Goal: Find specific page/section

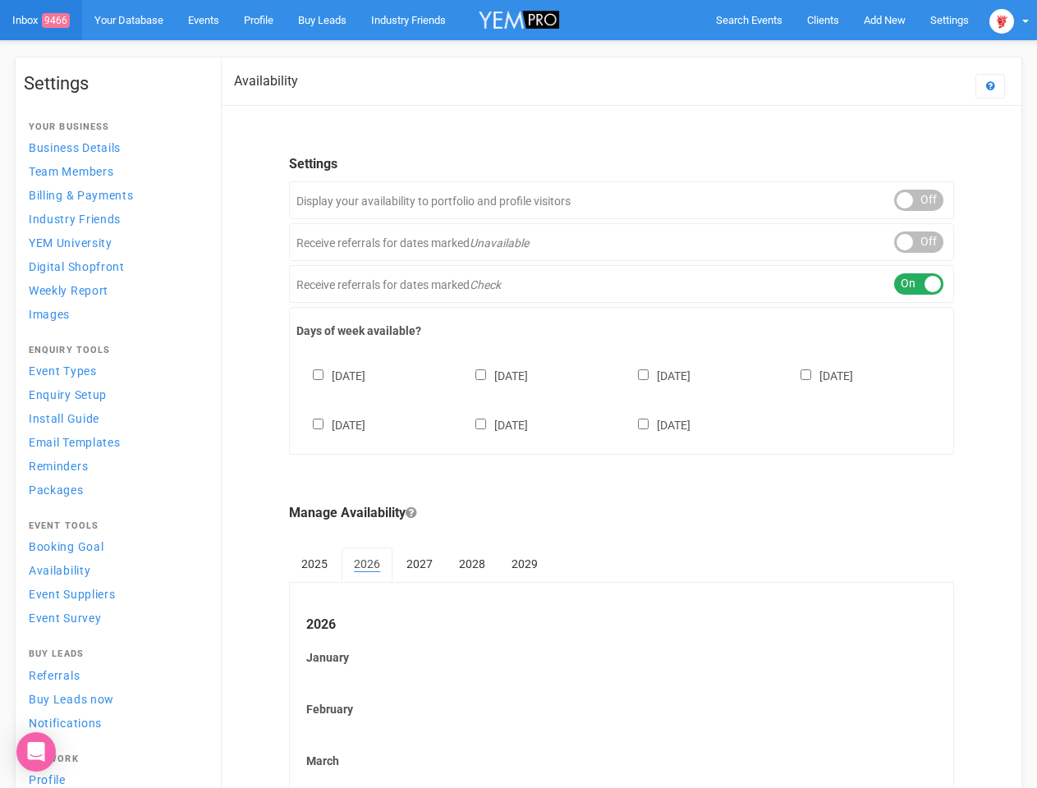
click at [518, 394] on div "[DATE] [DATE] [DATE] [DATE] [DATE] [DATE] [DATE]" at bounding box center [621, 392] width 650 height 99
click at [749, 20] on span "Search Events" at bounding box center [749, 20] width 66 height 12
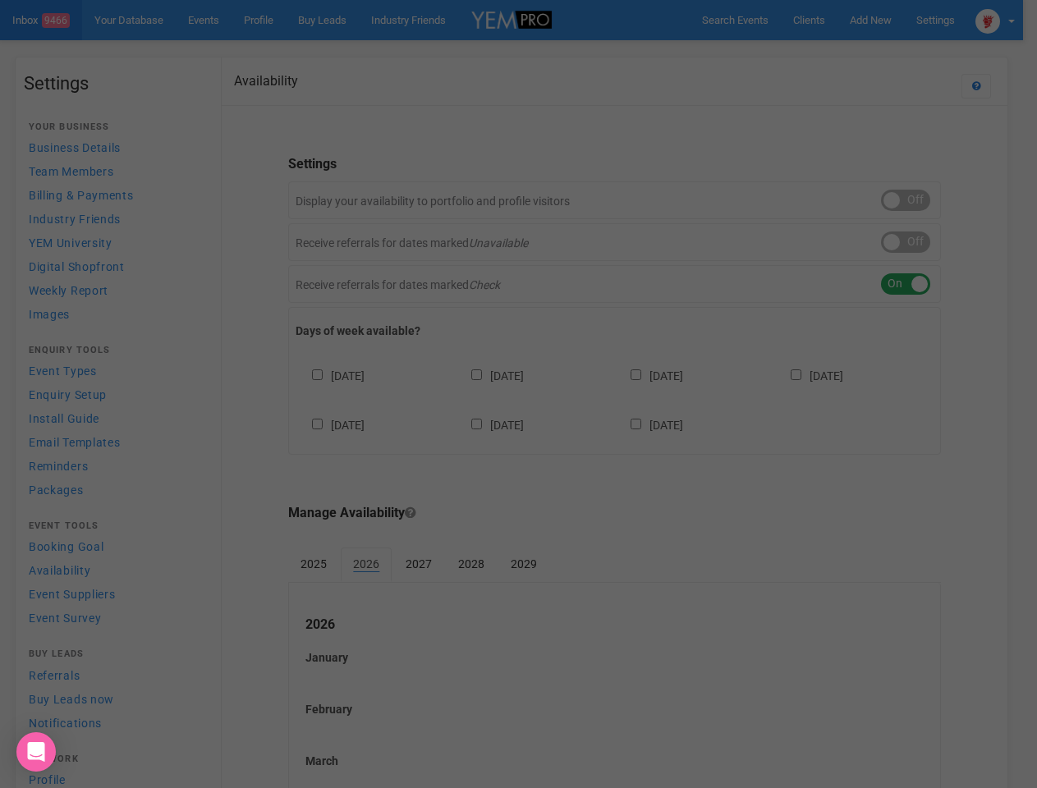
click at [846, 53] on div at bounding box center [518, 394] width 1037 height 788
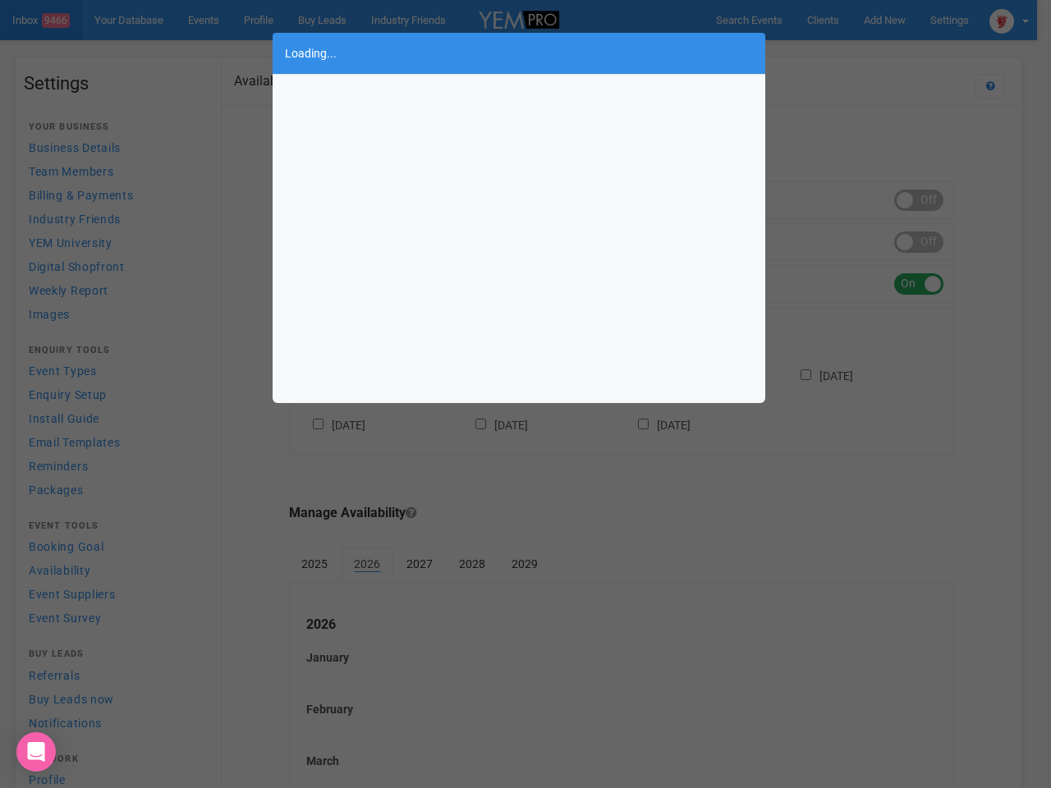
click at [1009, 20] on div "Loading..." at bounding box center [525, 394] width 1051 height 788
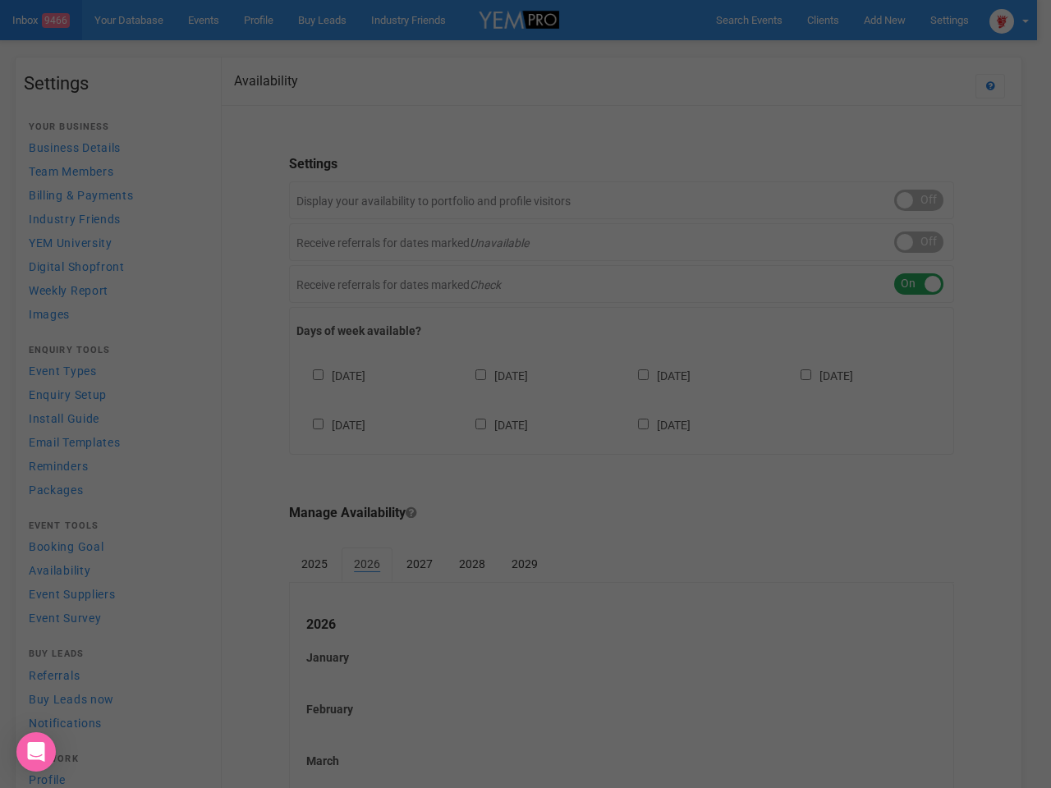
click at [919, 200] on div "Loading..." at bounding box center [525, 394] width 1051 height 788
click at [919, 242] on div at bounding box center [525, 394] width 1051 height 788
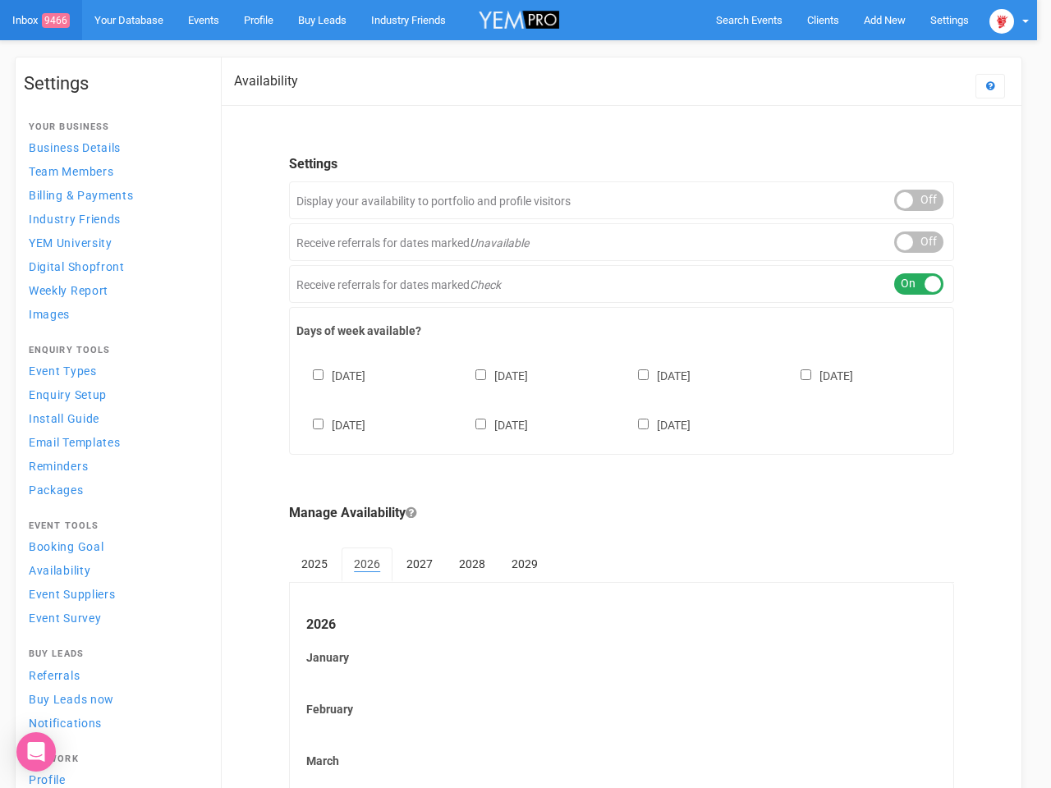
click at [919, 284] on div at bounding box center [525, 394] width 1051 height 788
click at [621, 398] on div "[DATE] [DATE] [DATE] [DATE] [DATE] [DATE] [DATE]" at bounding box center [621, 392] width 650 height 99
